Goal: Download file/media

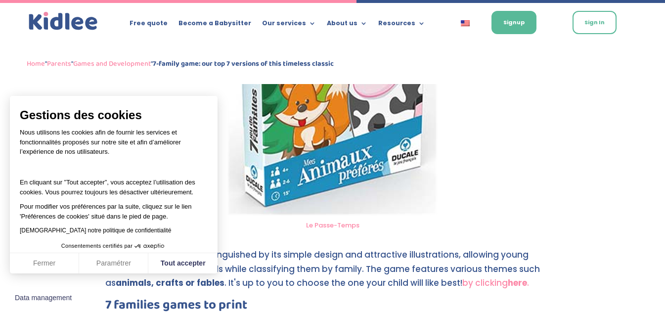
scroll to position [2148, 0]
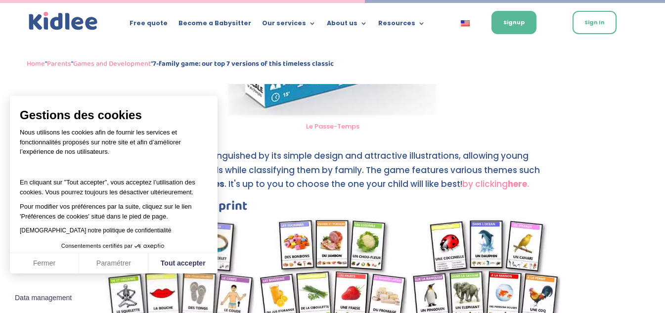
click at [653, 177] on div "7-family game: our top 7 versions of this timeless classic par Léa | [DATE] | G…" at bounding box center [332, 117] width 665 height 4340
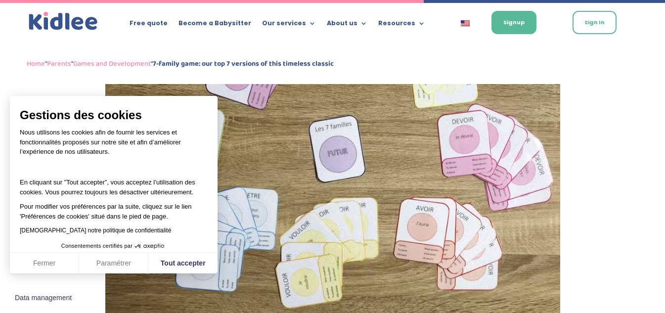
scroll to position [2495, 0]
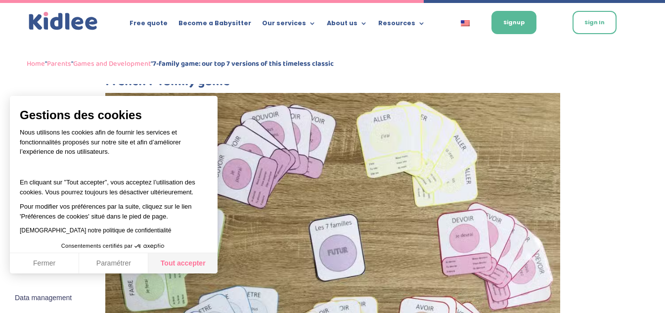
click at [171, 260] on button "Tout accepter" at bounding box center [182, 263] width 69 height 21
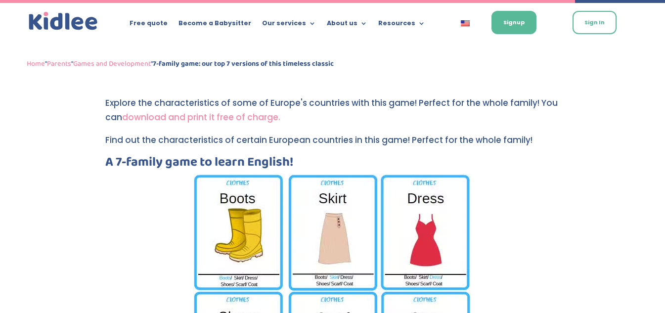
scroll to position [3286, 0]
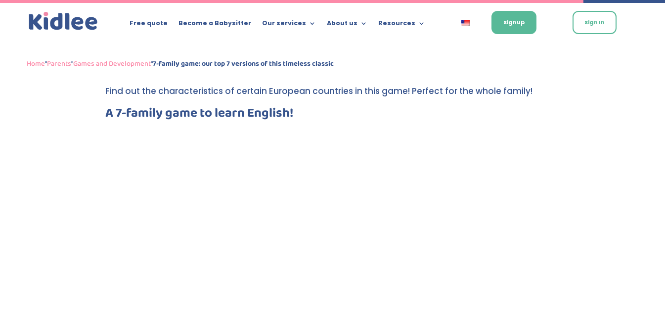
scroll to position [3483, 0]
